Goal: Book appointment/travel/reservation

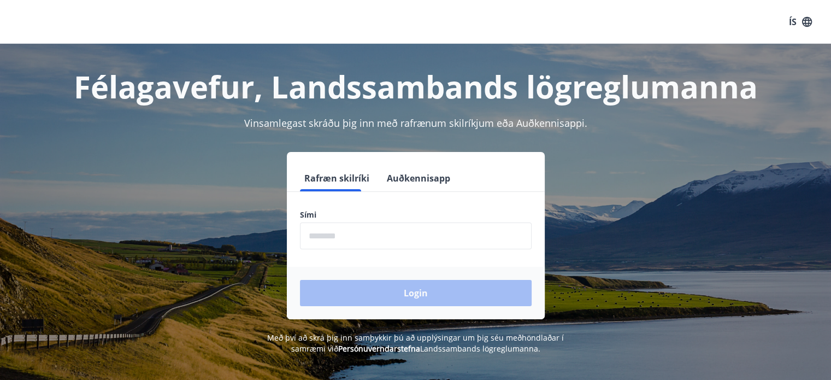
click at [376, 214] on label "Sími" at bounding box center [416, 214] width 232 height 11
click at [368, 237] on input "phone" at bounding box center [416, 235] width 232 height 27
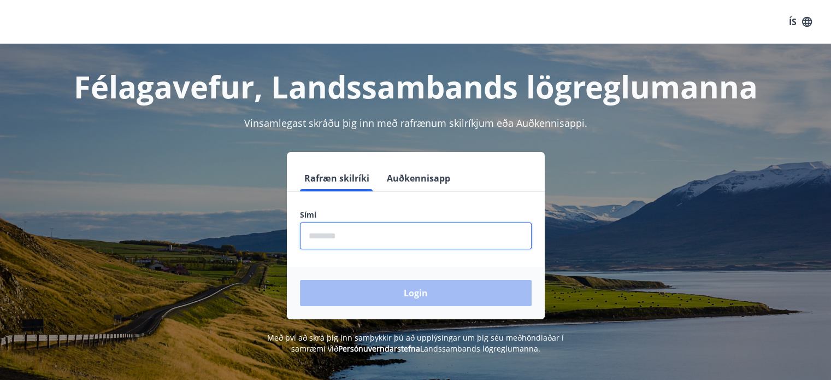
type input "********"
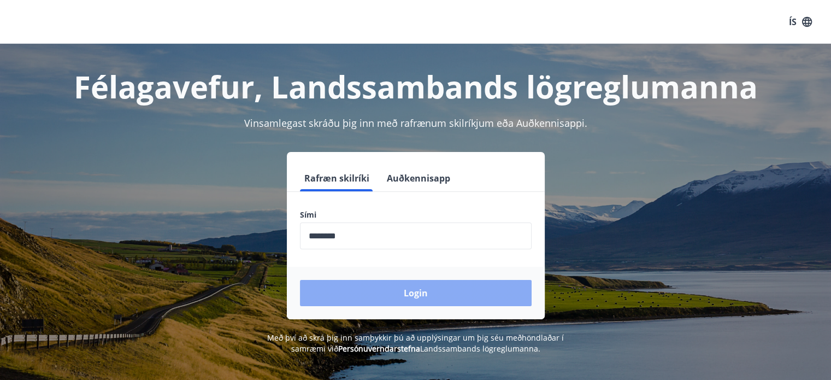
click at [390, 294] on button "Login" at bounding box center [416, 293] width 232 height 26
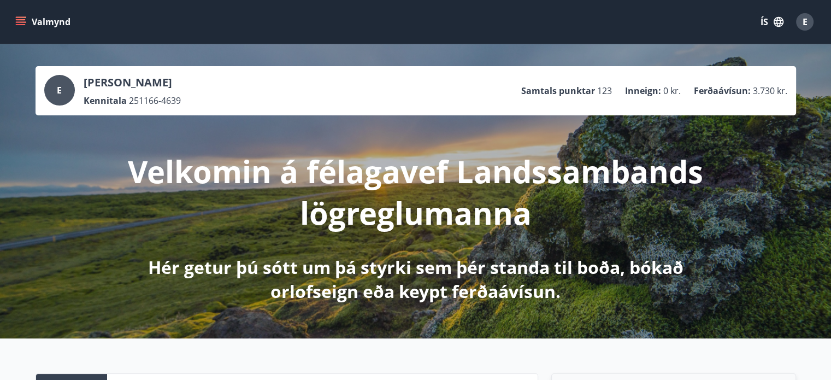
click at [20, 21] on icon "menu" at bounding box center [20, 21] width 11 height 11
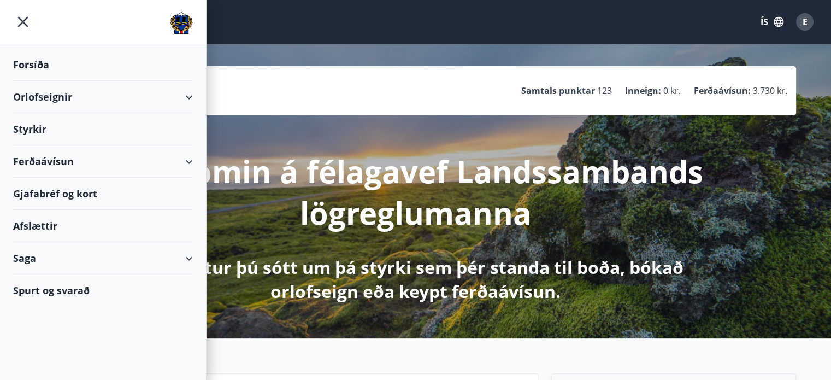
click at [77, 99] on div "Orlofseignir" at bounding box center [103, 97] width 180 height 32
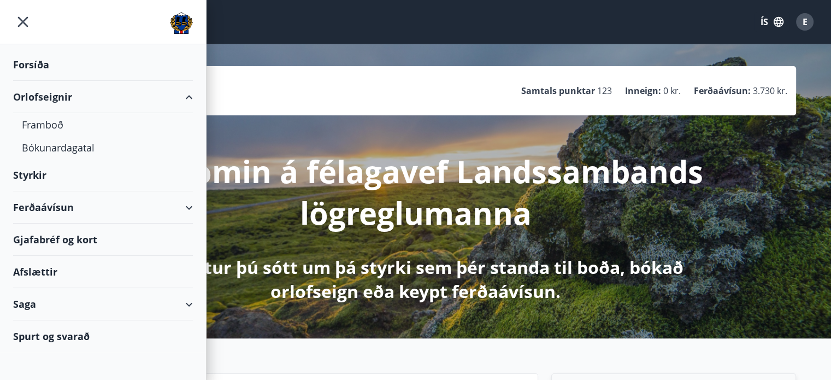
click at [77, 99] on div "Orlofseignir" at bounding box center [103, 97] width 180 height 32
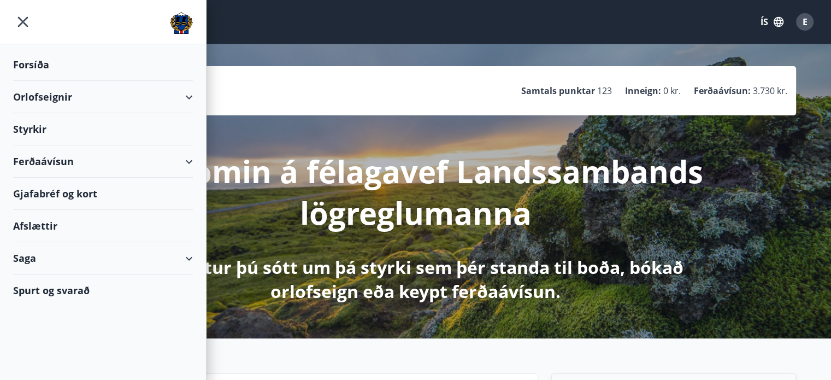
click at [73, 102] on div "Orlofseignir" at bounding box center [103, 97] width 180 height 32
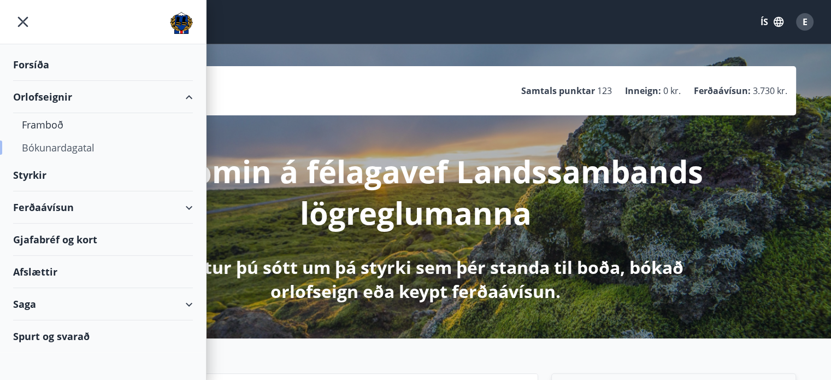
click at [61, 152] on div "Bókunardagatal" at bounding box center [103, 147] width 162 height 23
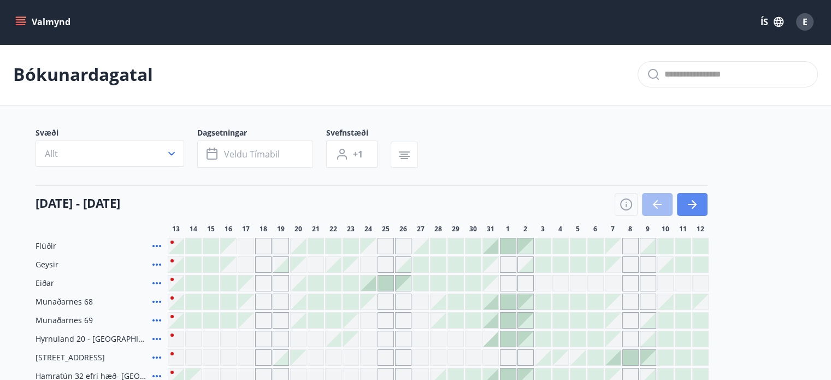
click at [692, 203] on icon "button" at bounding box center [692, 204] width 13 height 13
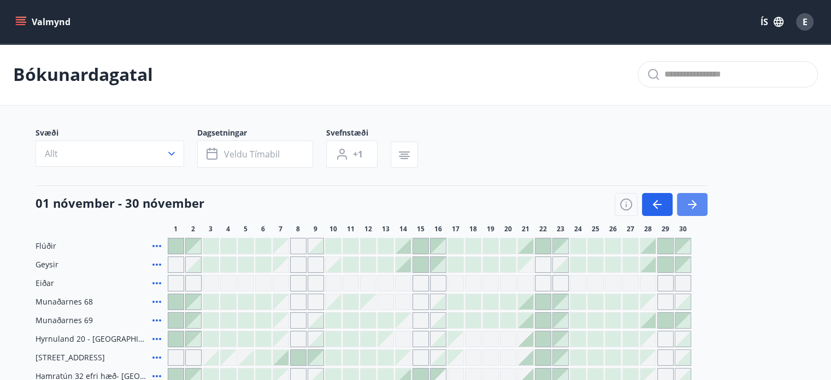
click at [692, 203] on icon "button" at bounding box center [692, 204] width 13 height 13
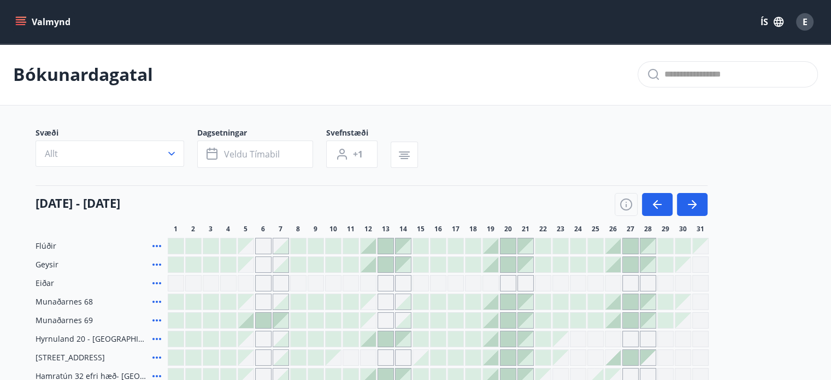
click at [779, 212] on div "01 desember - 31 desember 1 2 3 4 5 6 7 8 9 10 11 12 13 14 15 16 17 18 19 20 21…" at bounding box center [416, 209] width 761 height 48
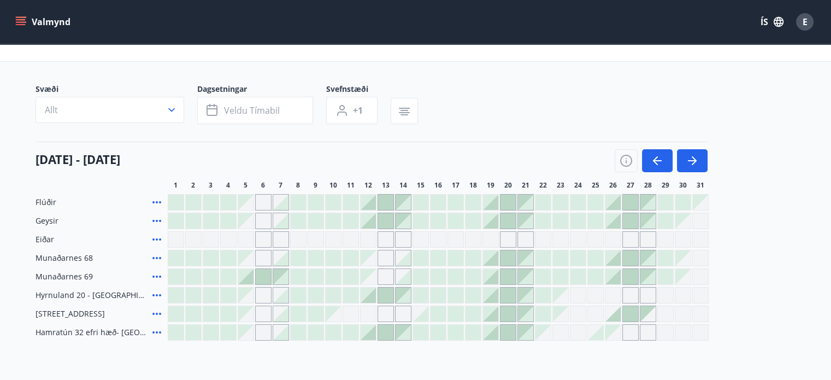
scroll to position [66, 0]
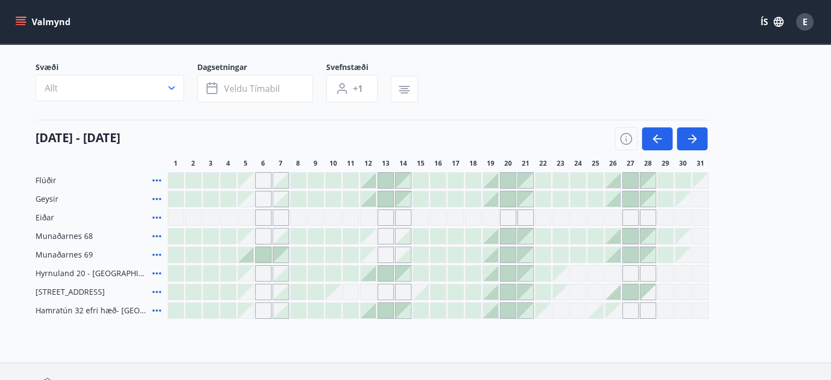
drag, startPoint x: 540, startPoint y: 129, endPoint x: 488, endPoint y: 122, distance: 53.0
click at [488, 122] on div "01 desember - 31 desember" at bounding box center [372, 135] width 672 height 31
click at [649, 142] on button "button" at bounding box center [657, 138] width 31 height 23
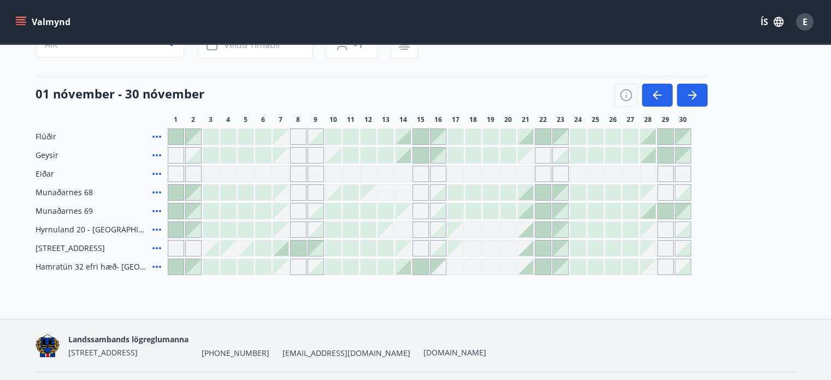
scroll to position [131, 0]
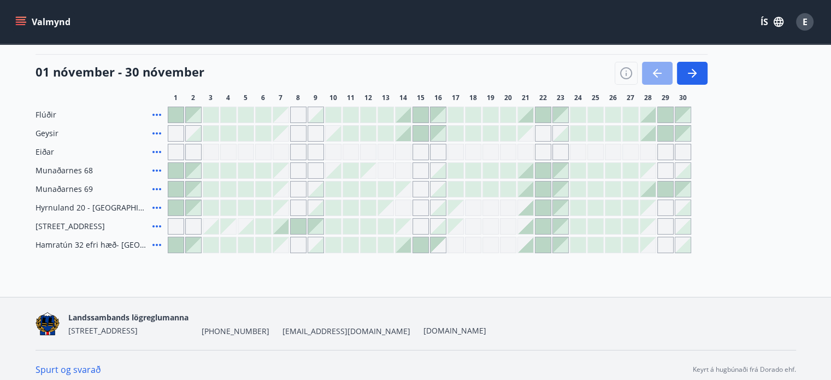
click at [660, 77] on icon "button" at bounding box center [657, 73] width 13 height 13
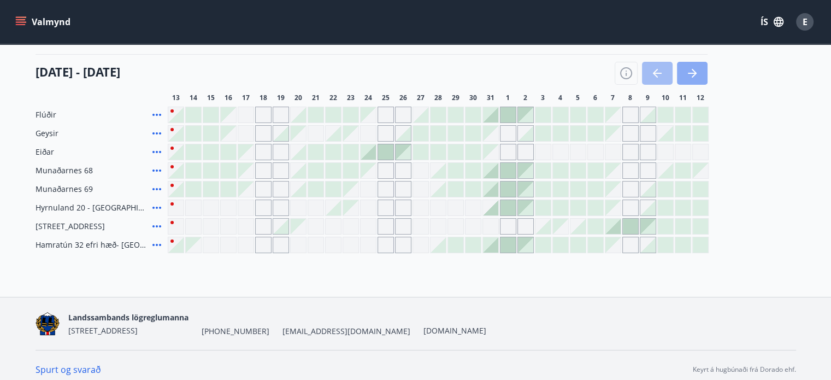
click at [699, 69] on button "button" at bounding box center [692, 73] width 31 height 23
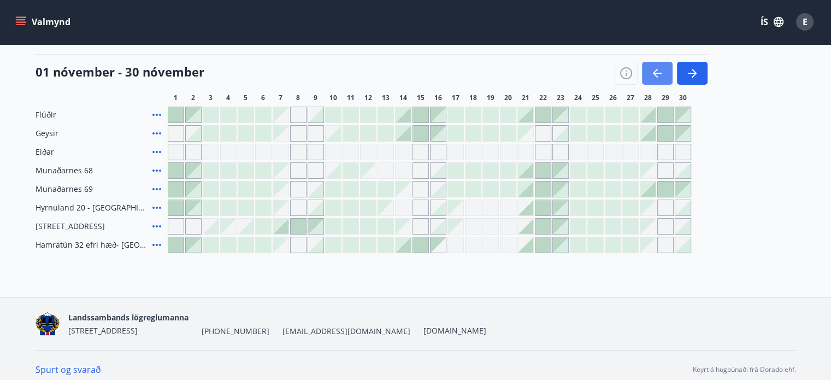
click at [660, 74] on icon "button" at bounding box center [657, 73] width 13 height 13
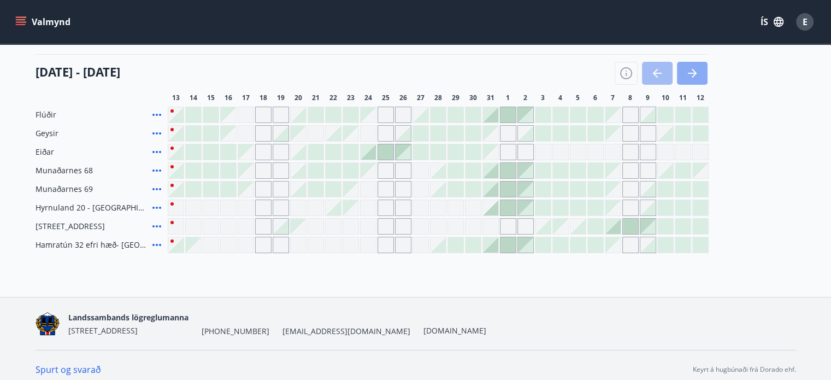
click at [701, 72] on button "button" at bounding box center [692, 73] width 31 height 23
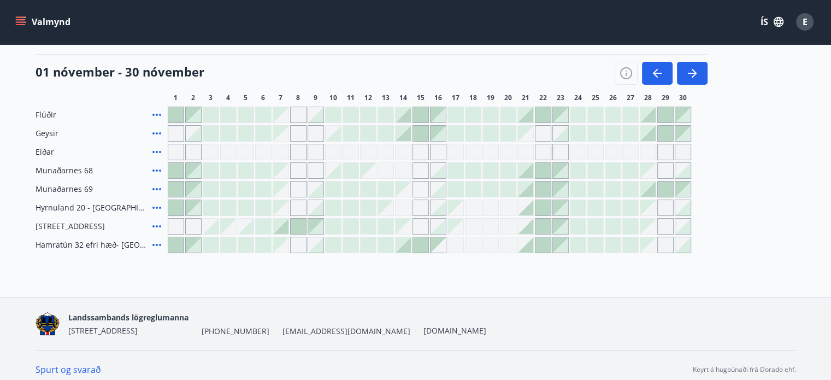
click at [662, 68] on icon "button" at bounding box center [657, 73] width 13 height 13
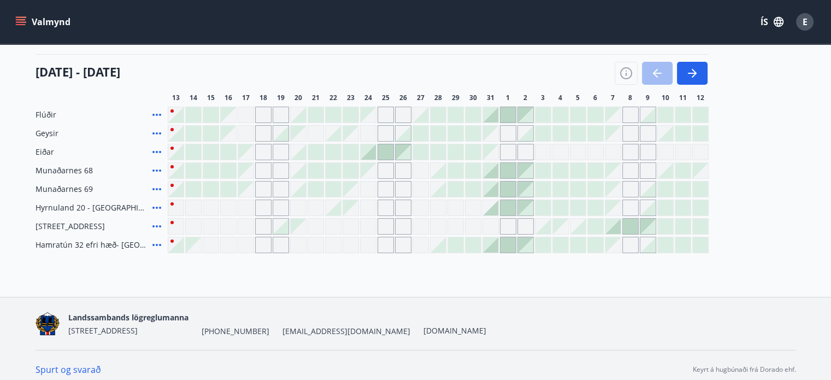
click at [475, 244] on div at bounding box center [473, 244] width 15 height 15
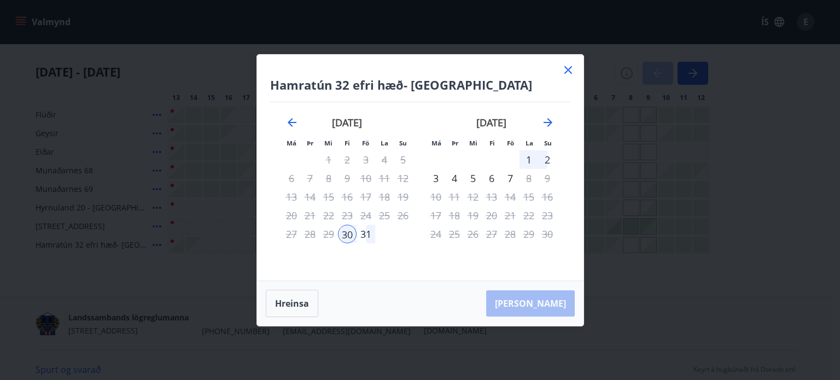
click at [441, 175] on div "3" at bounding box center [435, 178] width 19 height 19
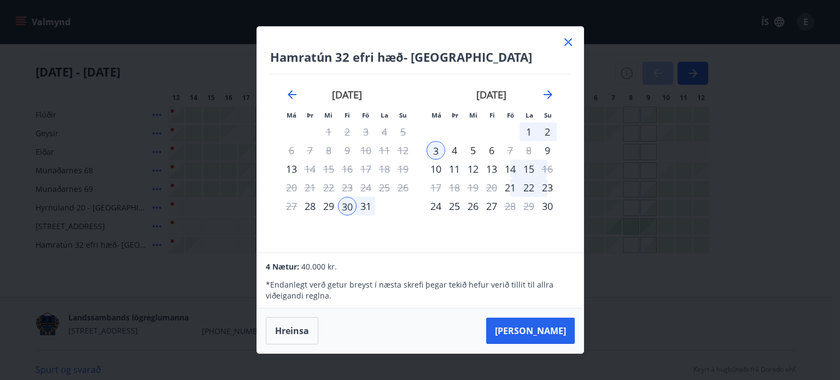
click at [441, 175] on div "10" at bounding box center [435, 169] width 19 height 19
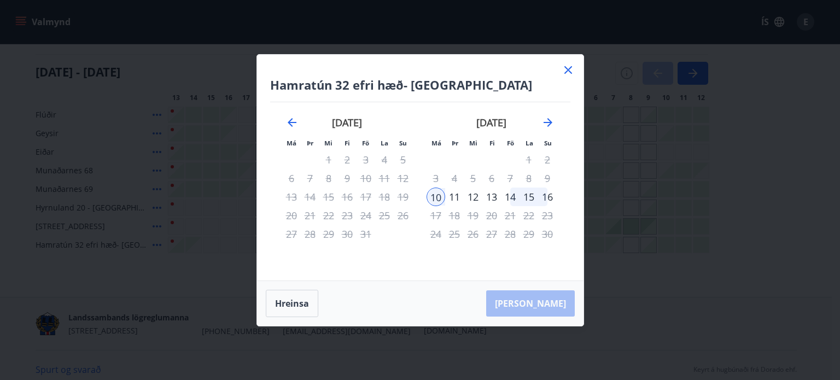
click at [568, 67] on icon at bounding box center [567, 69] width 13 height 13
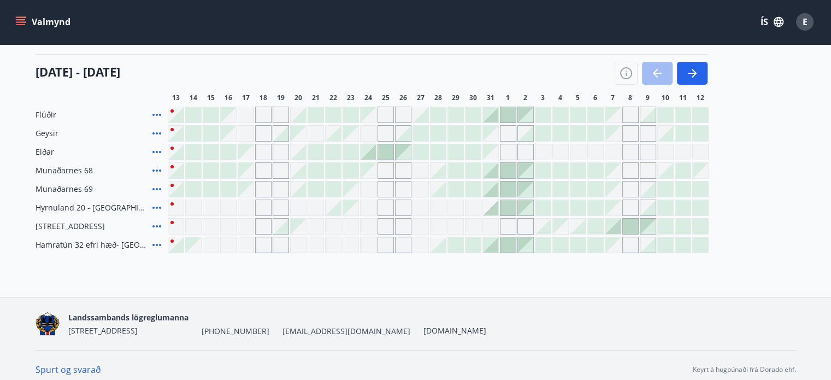
click at [472, 207] on div "Gráir dagar eru ekki bókanlegir" at bounding box center [473, 208] width 16 height 16
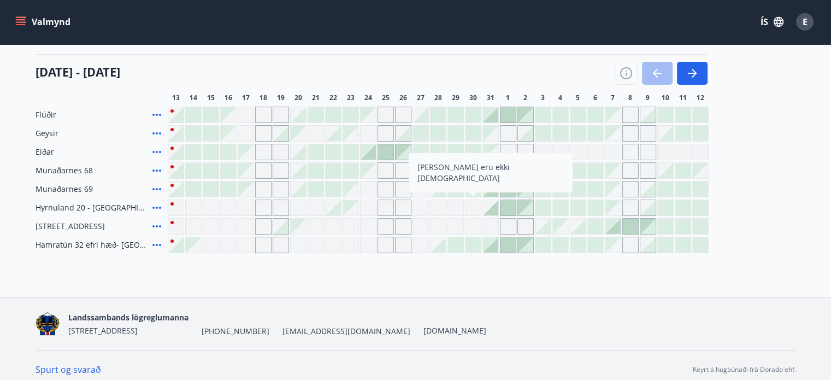
click at [492, 208] on div at bounding box center [490, 207] width 15 height 15
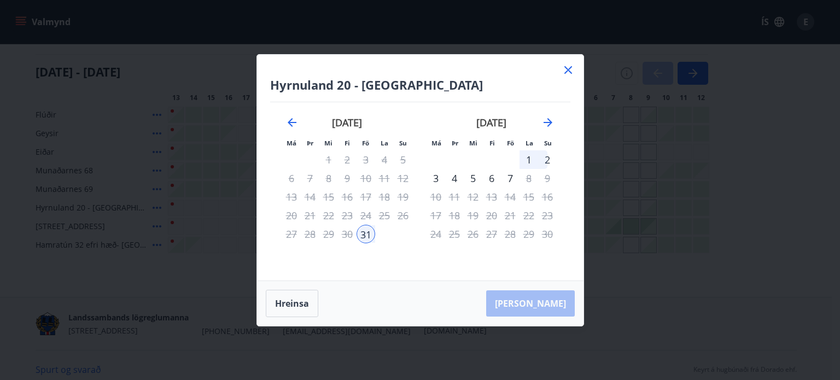
click at [566, 64] on icon at bounding box center [567, 69] width 13 height 13
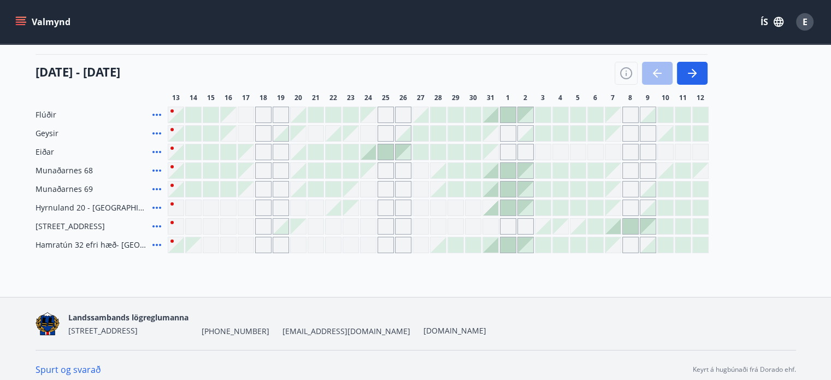
click at [492, 207] on div at bounding box center [490, 207] width 15 height 15
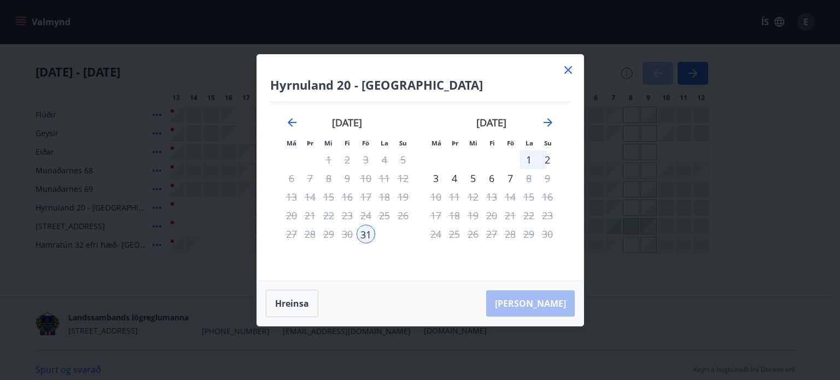
click at [572, 66] on icon at bounding box center [567, 69] width 13 height 13
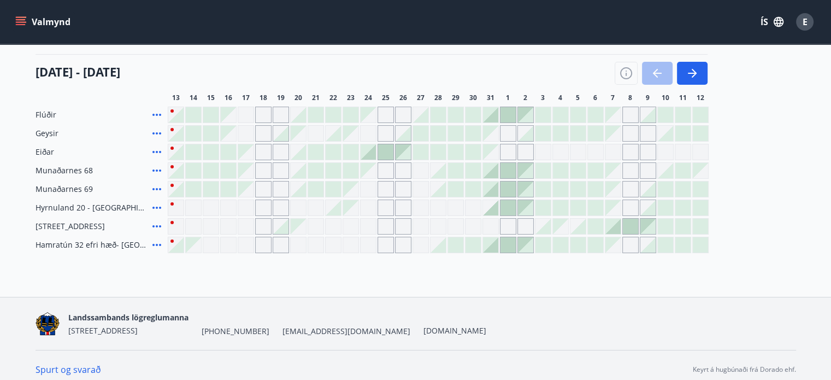
click at [492, 209] on div at bounding box center [490, 207] width 15 height 15
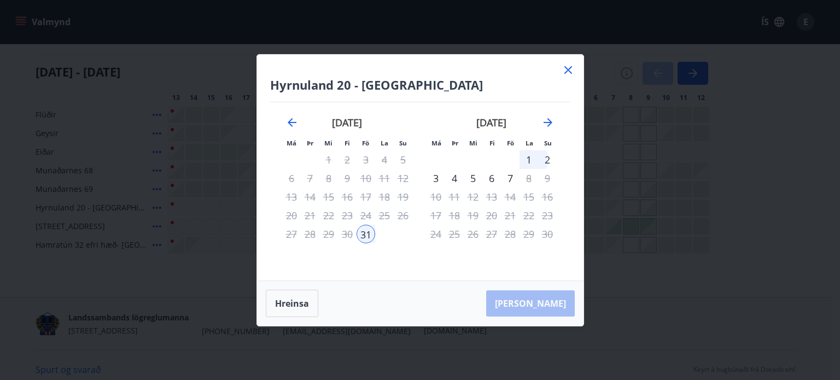
click at [441, 179] on div "3" at bounding box center [435, 178] width 19 height 19
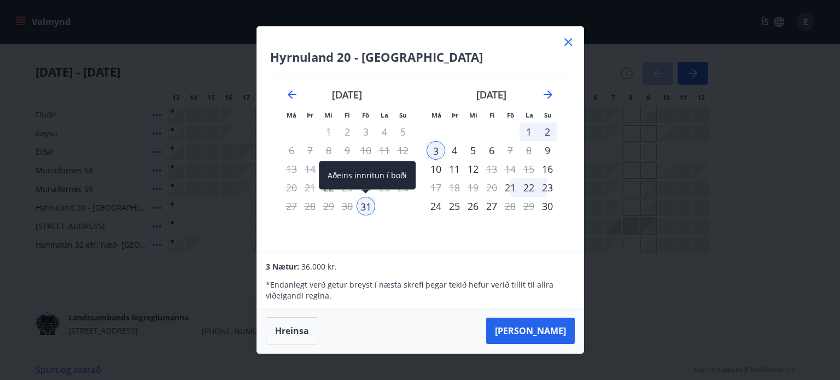
click at [361, 210] on div "31" at bounding box center [365, 206] width 19 height 19
click at [297, 332] on button "Hreinsa" at bounding box center [292, 330] width 52 height 27
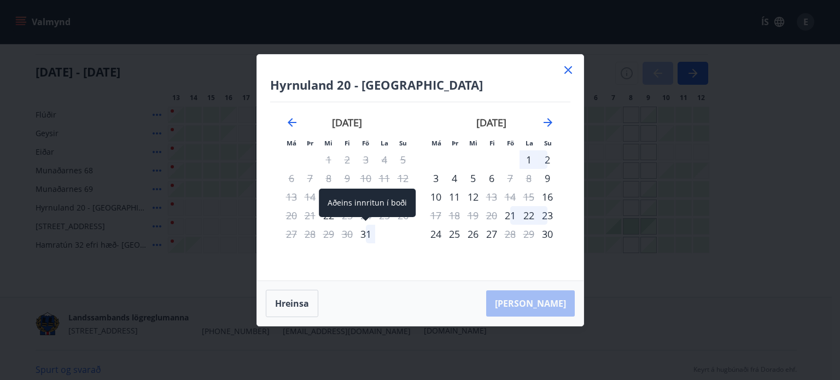
click at [365, 236] on div "31" at bounding box center [365, 234] width 19 height 19
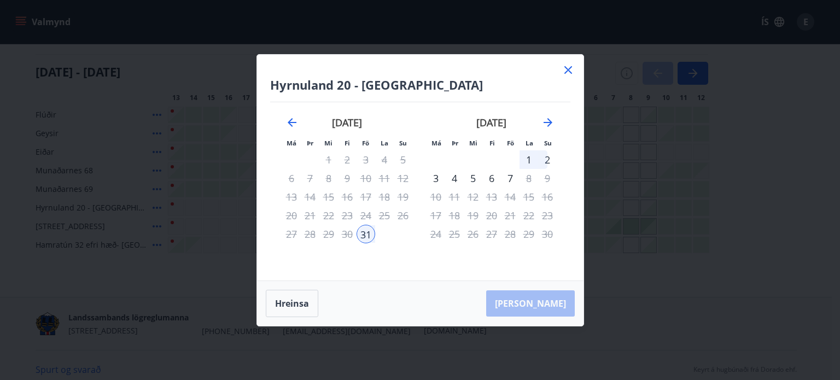
click at [456, 178] on div "4" at bounding box center [454, 178] width 19 height 19
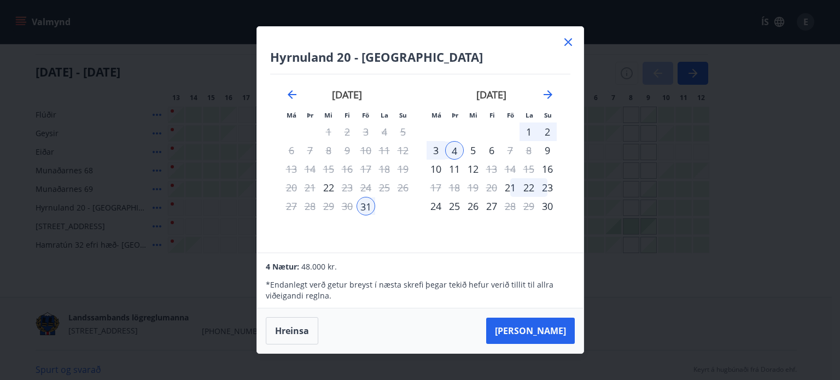
click at [565, 34] on div "Hyrnuland 20 - Akureyri Má Þr Mi Fi Fö La Su Má Þr Mi Fi Fö La Su september 202…" at bounding box center [420, 140] width 326 height 226
click at [566, 41] on icon at bounding box center [568, 42] width 8 height 8
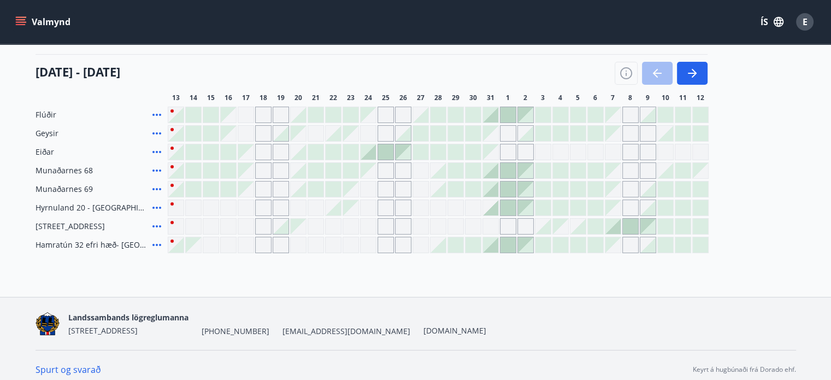
click at [576, 226] on div at bounding box center [578, 226] width 15 height 15
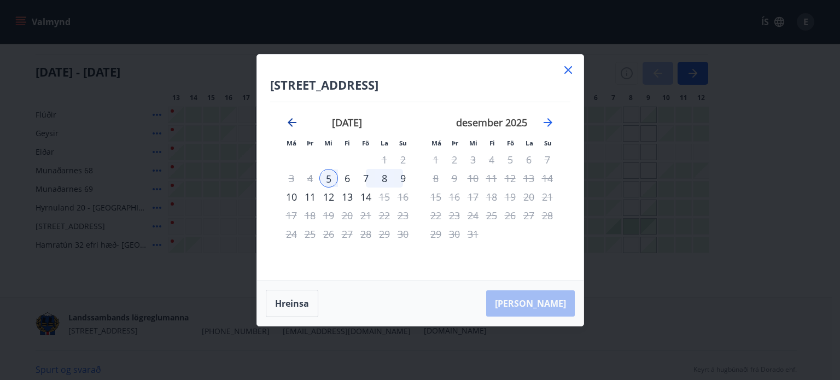
click at [291, 122] on icon "Move backward to switch to the previous month." at bounding box center [292, 122] width 9 height 9
click at [301, 296] on button "Hreinsa" at bounding box center [292, 303] width 52 height 27
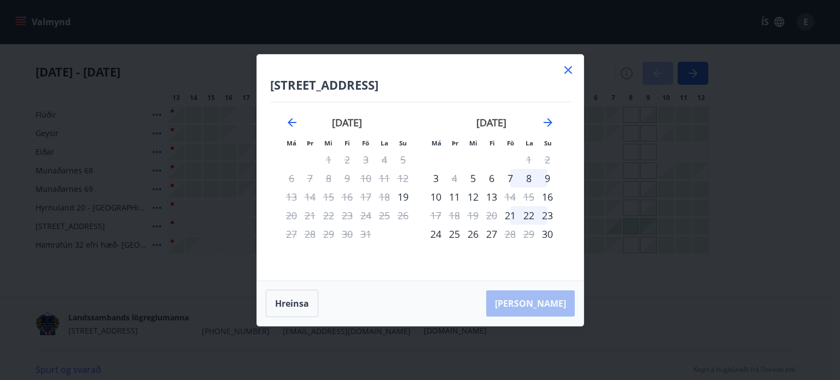
click at [566, 67] on icon at bounding box center [567, 69] width 13 height 13
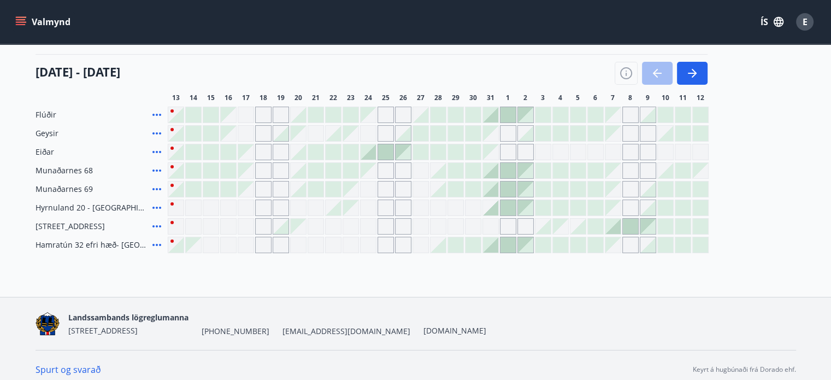
click at [724, 82] on div "13 október - 12 nóvember 13 14 15 16 17 18 19 20 21 22 23 24 25 26 27 28 29 30 …" at bounding box center [416, 78] width 761 height 48
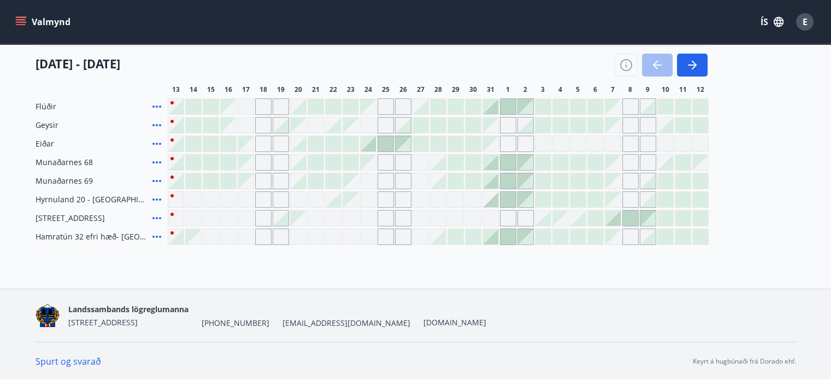
click at [264, 49] on div "13 október - 12 nóvember" at bounding box center [372, 61] width 672 height 31
